Goal: Task Accomplishment & Management: Manage account settings

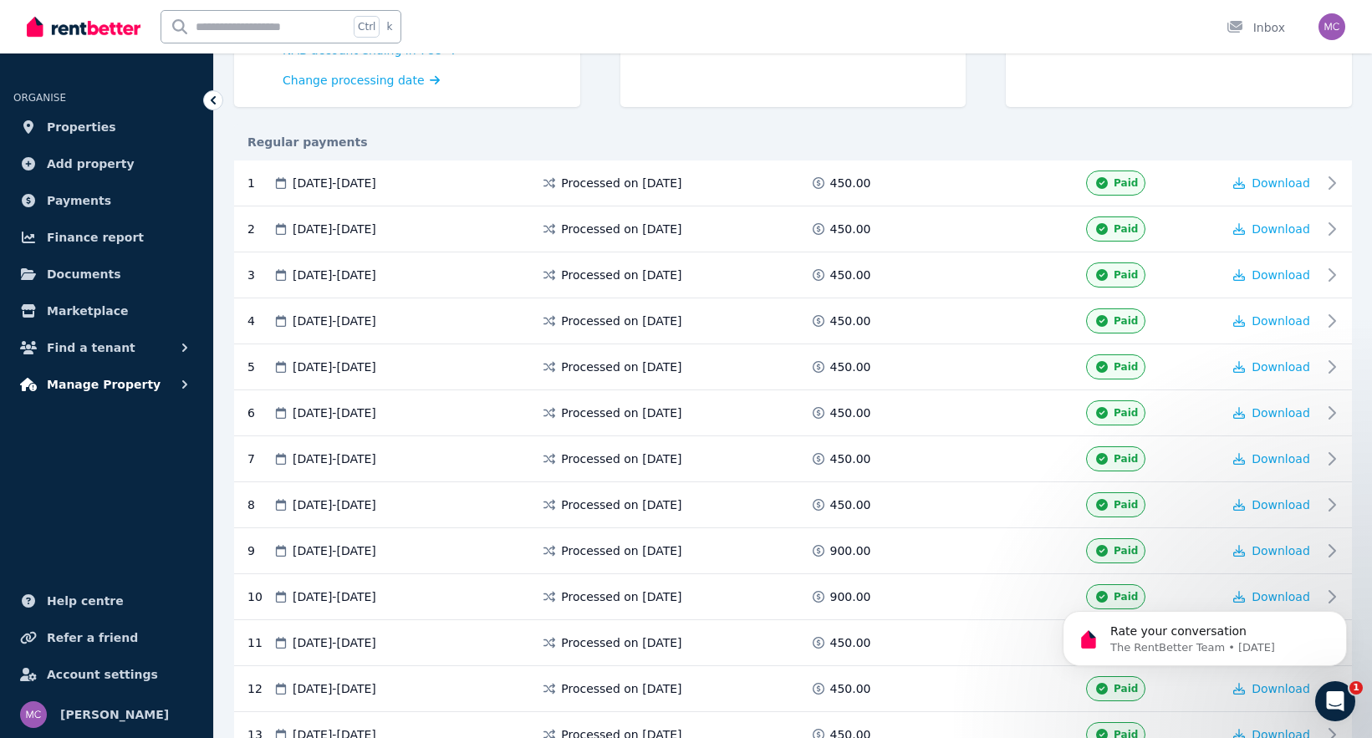
click at [94, 383] on span "Manage Property" at bounding box center [104, 385] width 114 height 20
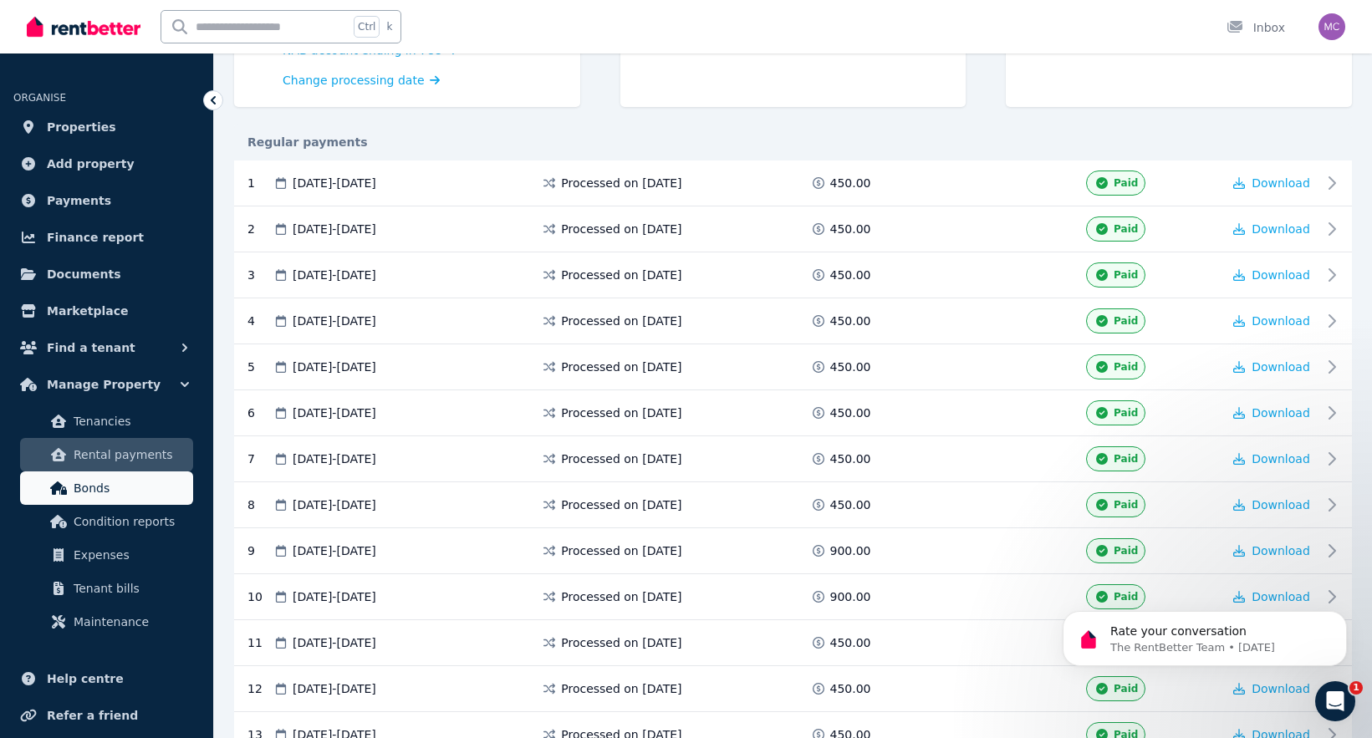
click at [116, 482] on span "Bonds" at bounding box center [130, 488] width 113 height 20
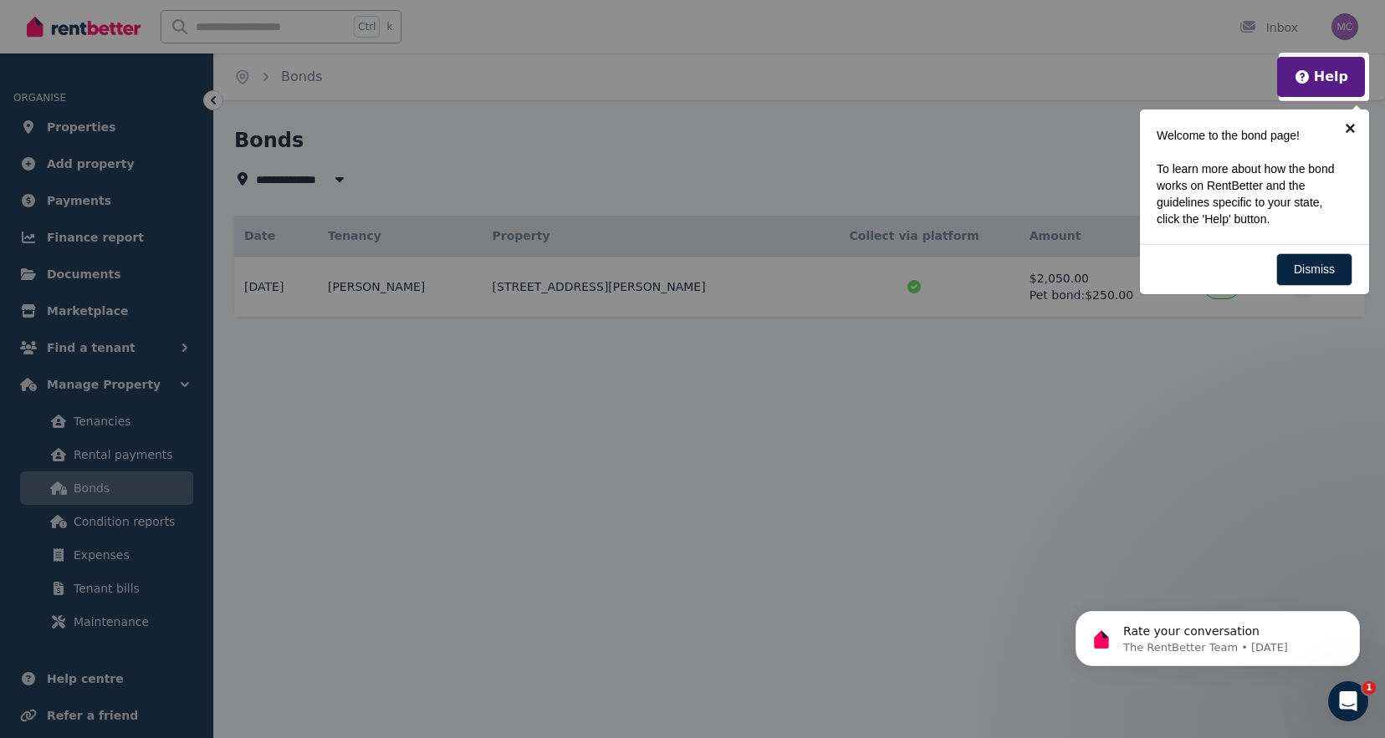
click at [1347, 130] on link "×" at bounding box center [1350, 129] width 38 height 38
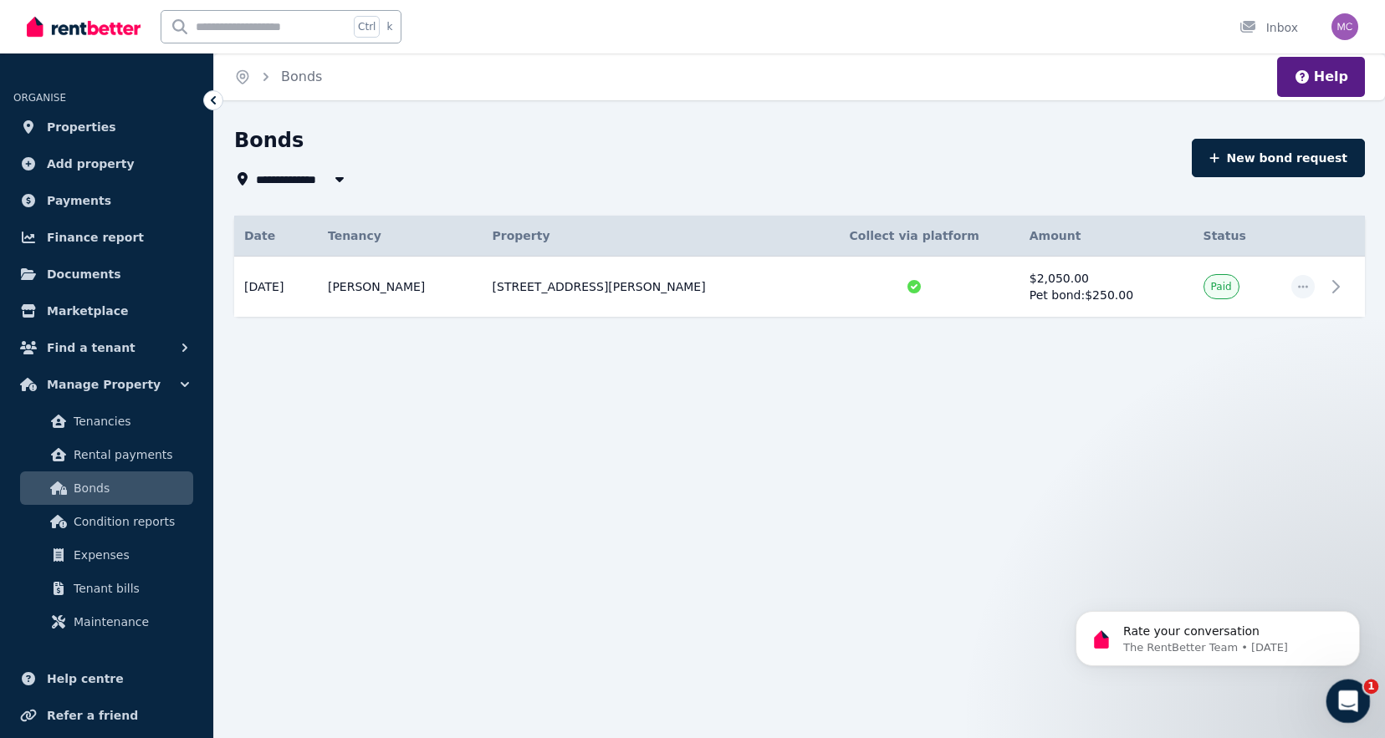
click at [1340, 700] on icon "Open Intercom Messenger" at bounding box center [1346, 700] width 28 height 28
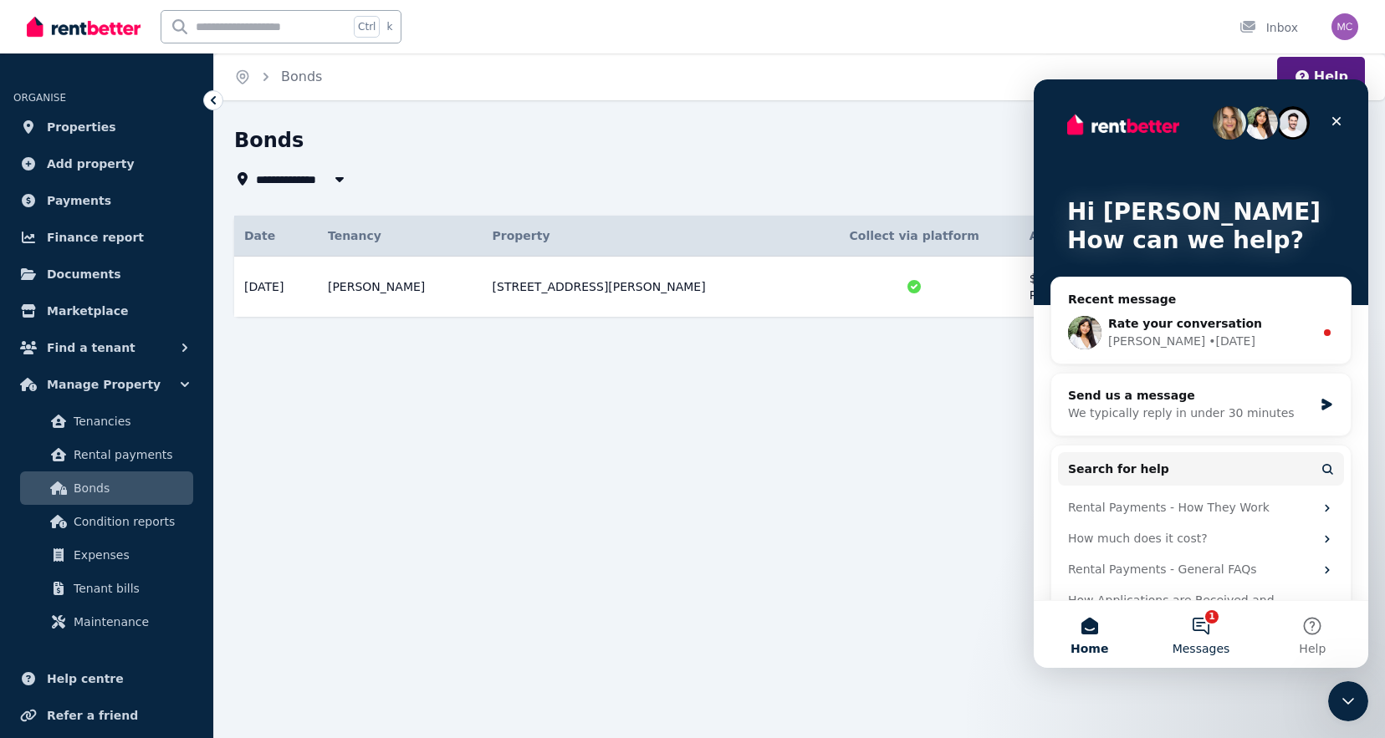
click at [1222, 349] on div "[PERSON_NAME] • [DATE]" at bounding box center [1211, 342] width 206 height 18
click at [1198, 321] on span "Rate your conversation" at bounding box center [1185, 323] width 154 height 13
click at [1136, 342] on div "[PERSON_NAME]" at bounding box center [1156, 342] width 97 height 18
click at [1139, 324] on span "Rate your conversation" at bounding box center [1185, 323] width 154 height 13
click at [1187, 324] on span "Rate your conversation" at bounding box center [1185, 323] width 154 height 13
